Goal: Information Seeking & Learning: Learn about a topic

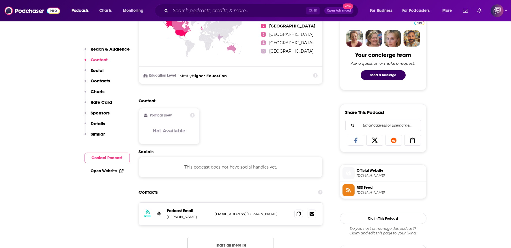
scroll to position [321, 0]
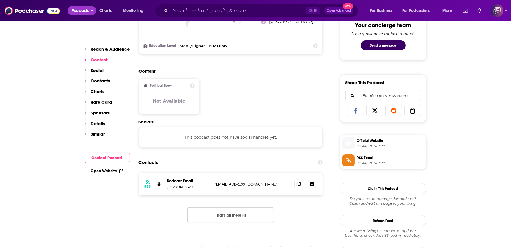
click at [76, 10] on span "Podcasts" at bounding box center [80, 11] width 17 height 8
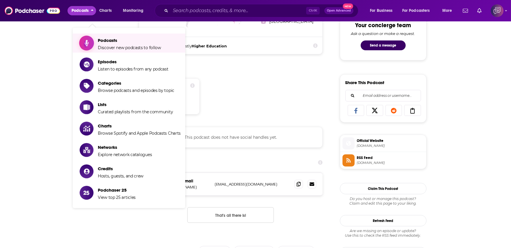
click at [105, 45] on span "Discover new podcasts to follow" at bounding box center [129, 47] width 63 height 5
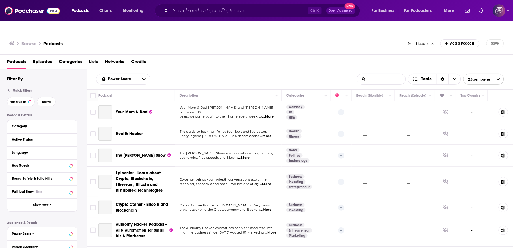
click at [385, 74] on input "List Search Input" at bounding box center [381, 79] width 48 height 10
